Goal: Find specific page/section

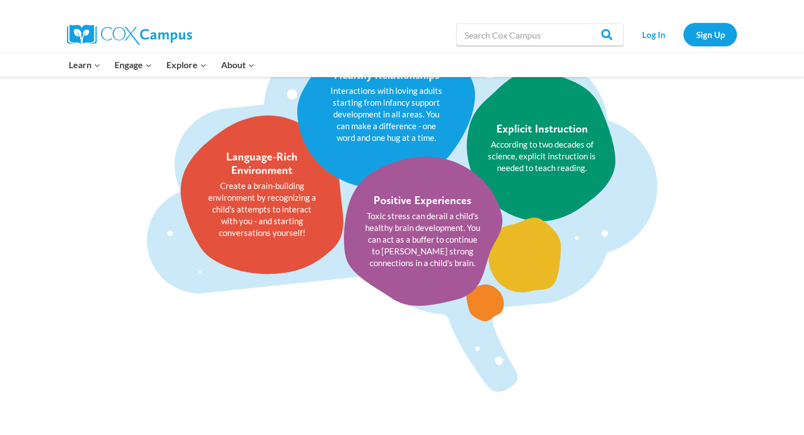
scroll to position [2082, 0]
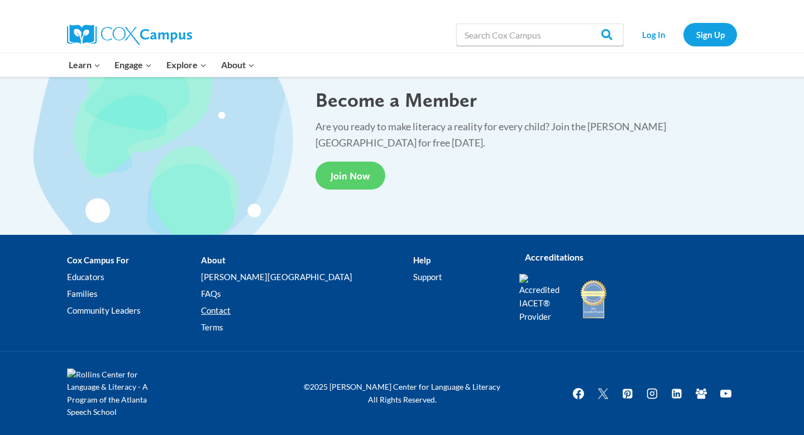
click at [241, 309] on link "Contact" at bounding box center [307, 310] width 212 height 17
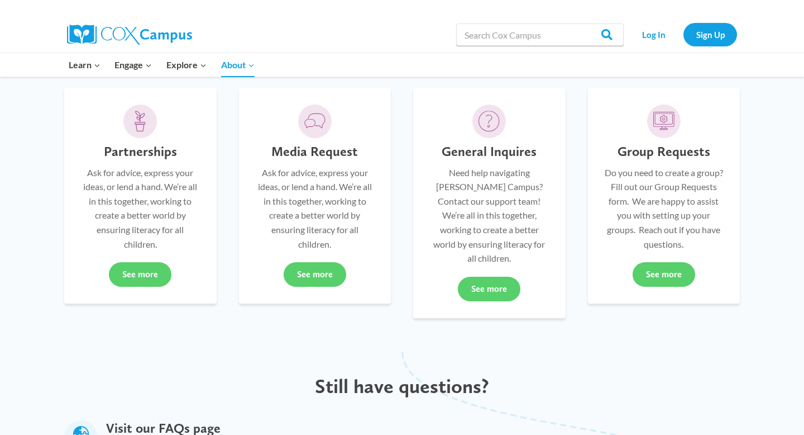
scroll to position [322, 0]
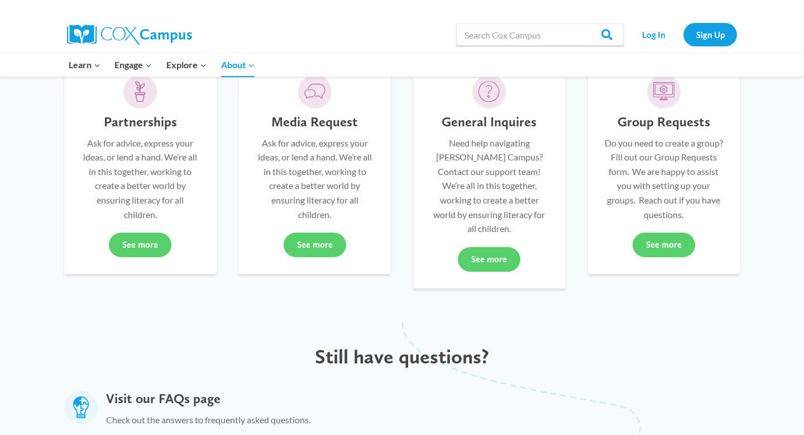
click at [671, 162] on p "Do you need to create a group? Fill out our Group Requests form. We are happy t…" at bounding box center [664, 179] width 119 height 86
click at [655, 250] on link "See more" at bounding box center [664, 244] width 63 height 25
